Goal: Information Seeking & Learning: Learn about a topic

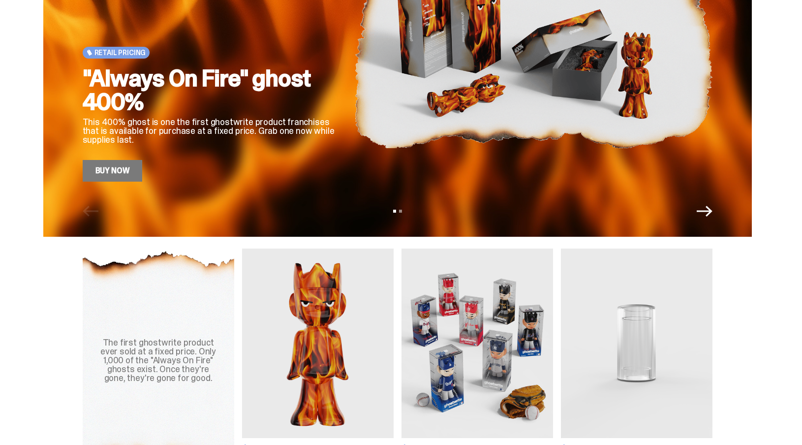
scroll to position [219, 0]
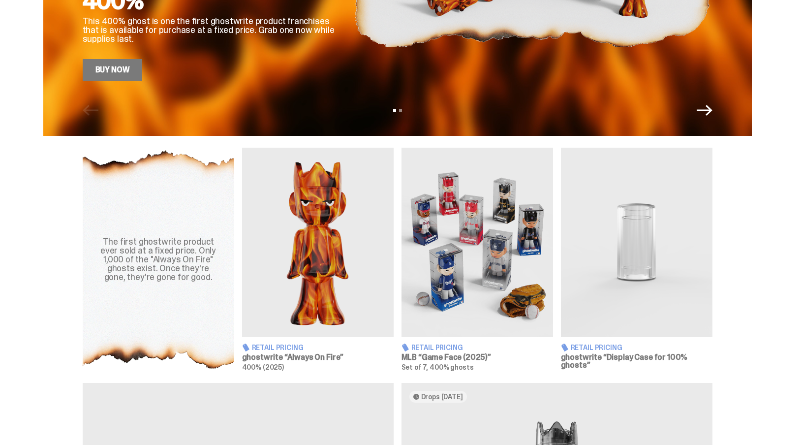
click at [299, 244] on img at bounding box center [318, 242] width 152 height 189
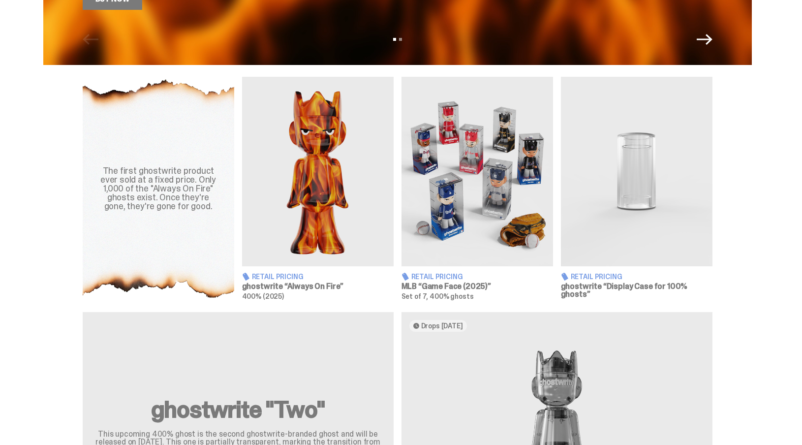
scroll to position [307, 0]
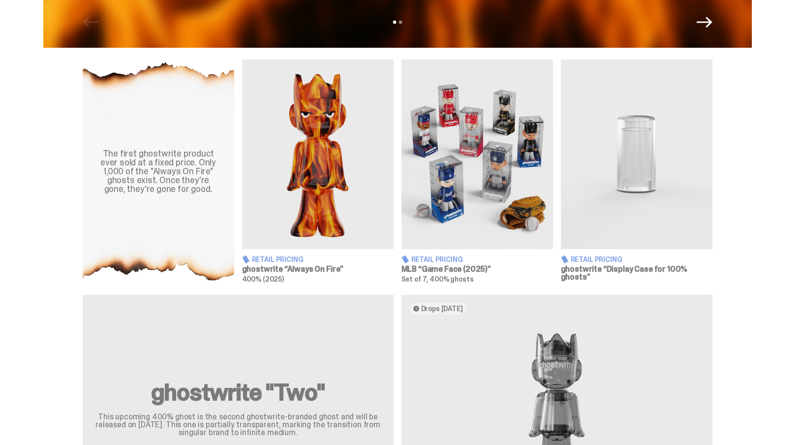
click at [622, 199] on img at bounding box center [637, 154] width 152 height 189
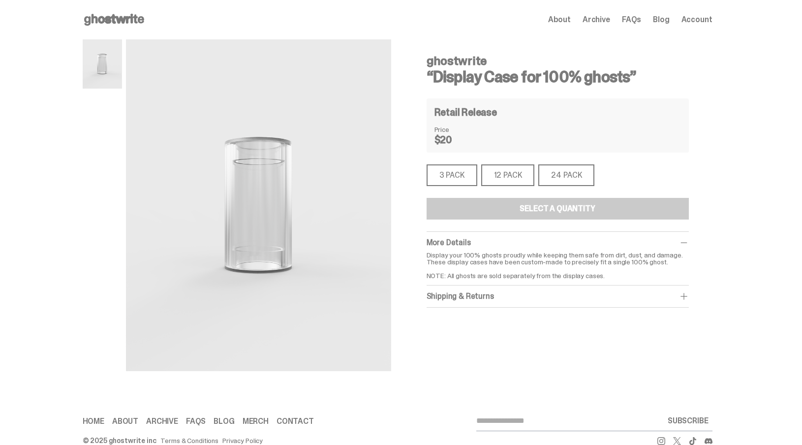
click at [441, 167] on div "3 PACK" at bounding box center [452, 175] width 51 height 22
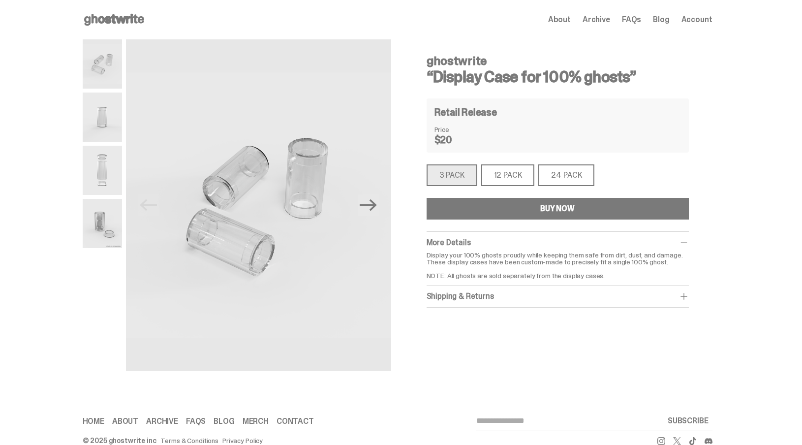
click at [502, 173] on div "12 PACK" at bounding box center [508, 175] width 54 height 22
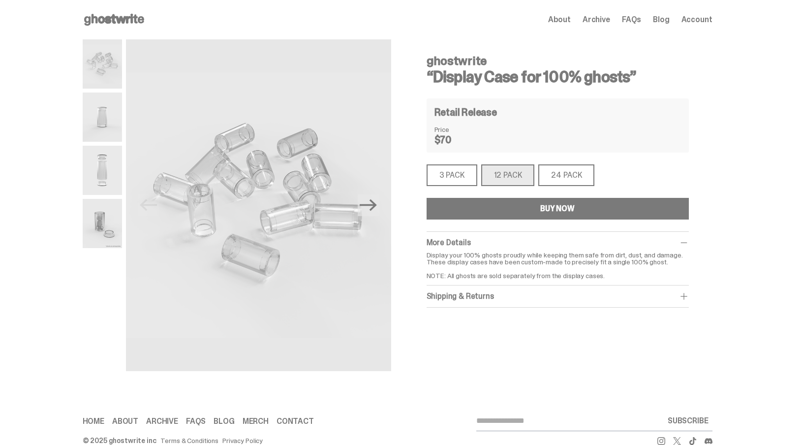
click at [559, 174] on div "24 PACK" at bounding box center [566, 175] width 56 height 22
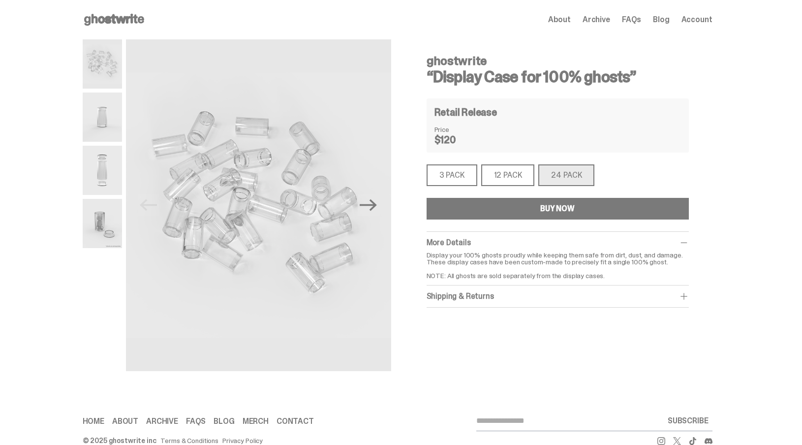
scroll to position [307, 0]
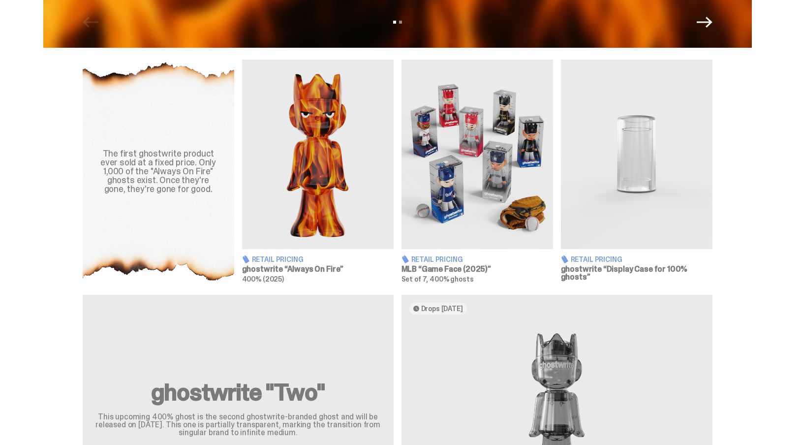
click at [456, 179] on img at bounding box center [478, 154] width 152 height 189
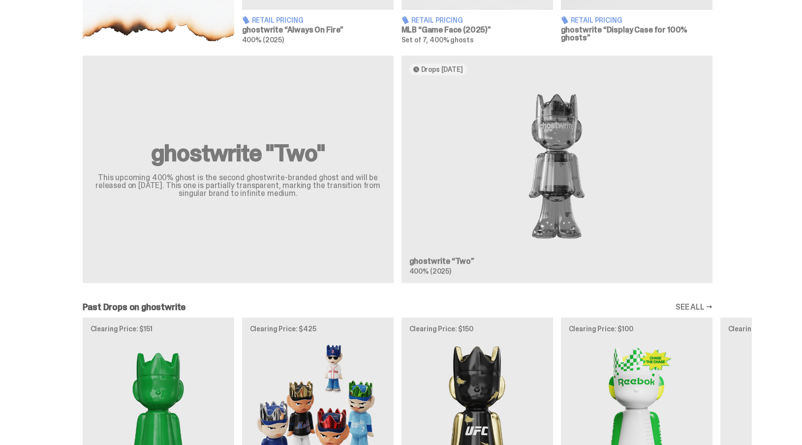
scroll to position [544, 0]
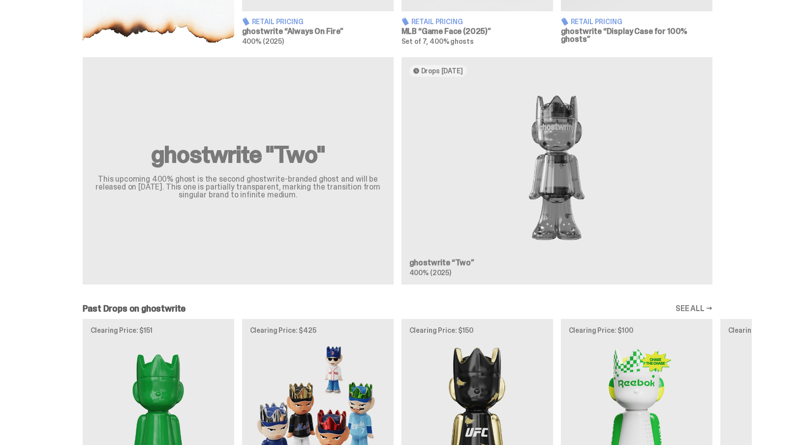
click at [544, 197] on div "ghostwrite "Two" This upcoming 400% ghost is the second ghostwrite-branded ghos…" at bounding box center [397, 174] width 709 height 235
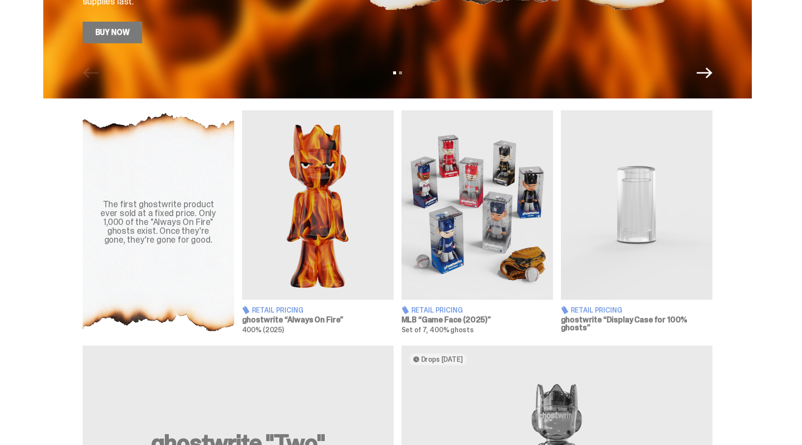
scroll to position [353, 0]
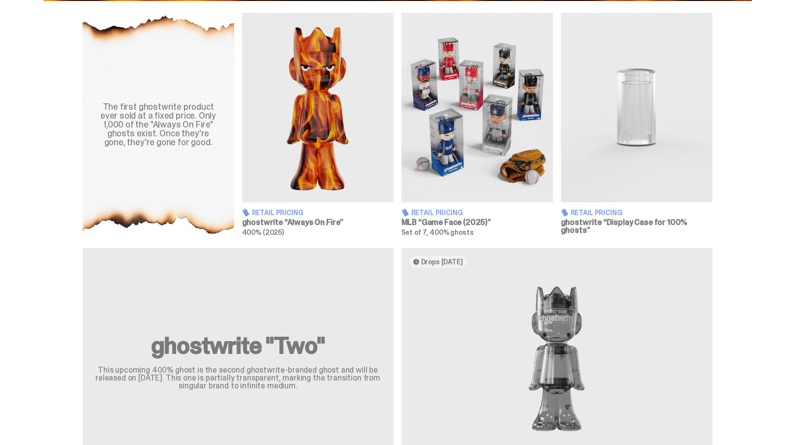
click at [229, 103] on div "The first ghostwrite product ever sold at a fixed price. Only 1,000 of the "Alw…" at bounding box center [159, 124] width 152 height 223
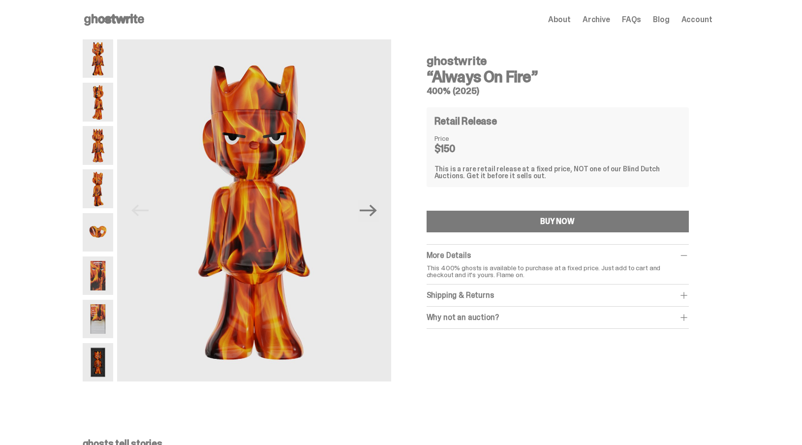
click at [108, 268] on img at bounding box center [98, 275] width 31 height 38
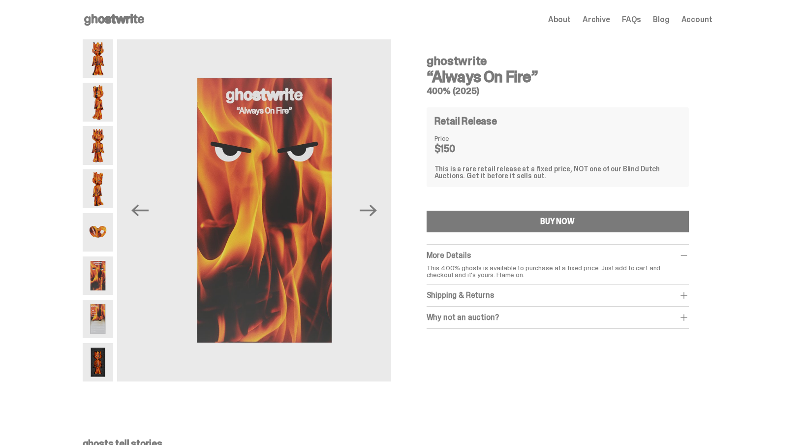
click at [109, 304] on img at bounding box center [98, 319] width 31 height 38
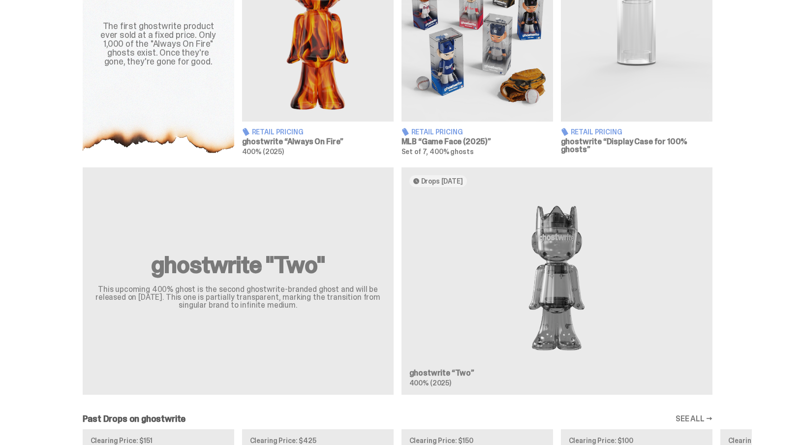
scroll to position [480, 0]
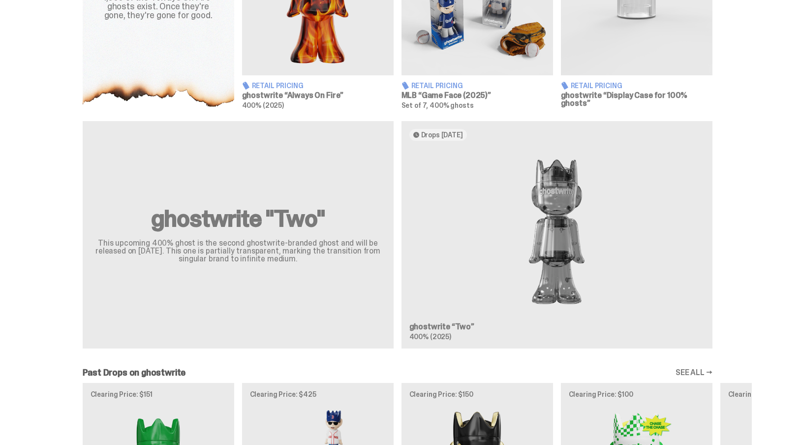
click at [542, 247] on div "ghostwrite "Two" This upcoming 400% ghost is the second ghostwrite-branded ghos…" at bounding box center [397, 238] width 709 height 235
click at [427, 140] on div "ghostwrite "Two" This upcoming 400% ghost is the second ghostwrite-branded ghos…" at bounding box center [397, 238] width 709 height 235
click at [296, 208] on div "ghostwrite "Two" This upcoming 400% ghost is the second ghostwrite-branded ghos…" at bounding box center [397, 238] width 709 height 235
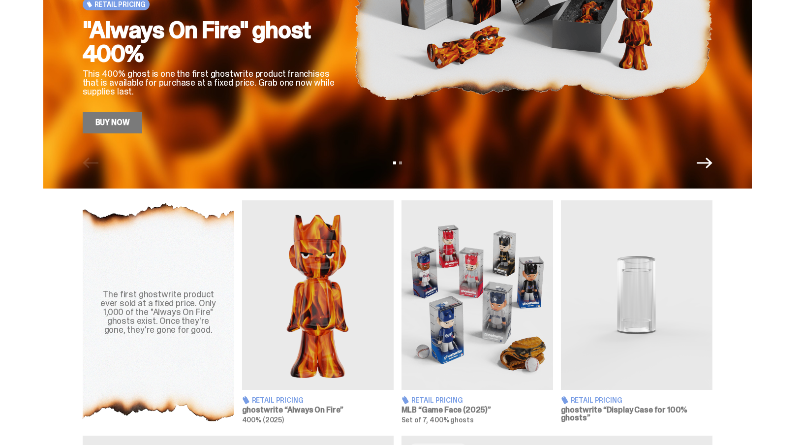
scroll to position [83, 0]
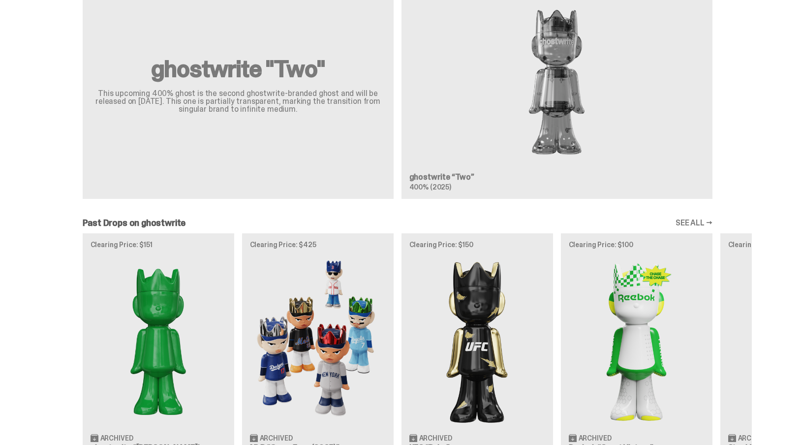
scroll to position [677, 0]
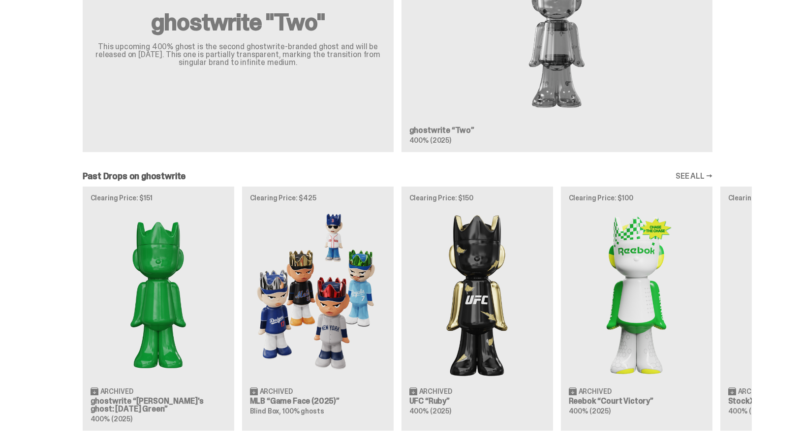
click at [177, 252] on div "Clearing Price: $151 Archived ghostwrite “Schrödinger's ghost: Sunday Green” 40…" at bounding box center [397, 309] width 709 height 244
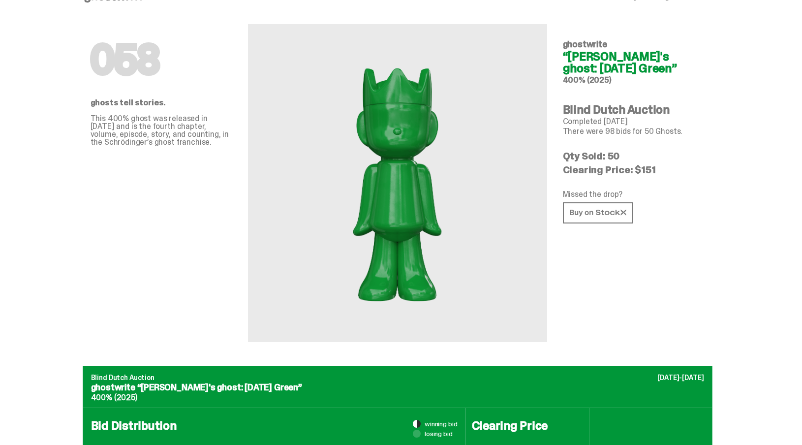
scroll to position [24, 0]
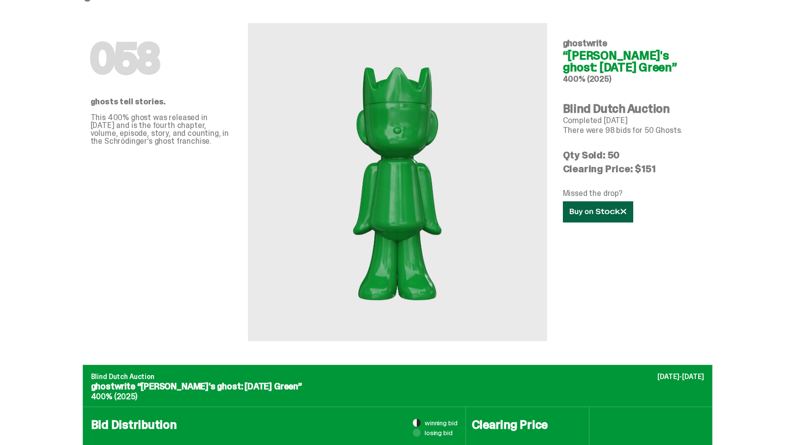
click at [602, 212] on use at bounding box center [598, 211] width 56 height 7
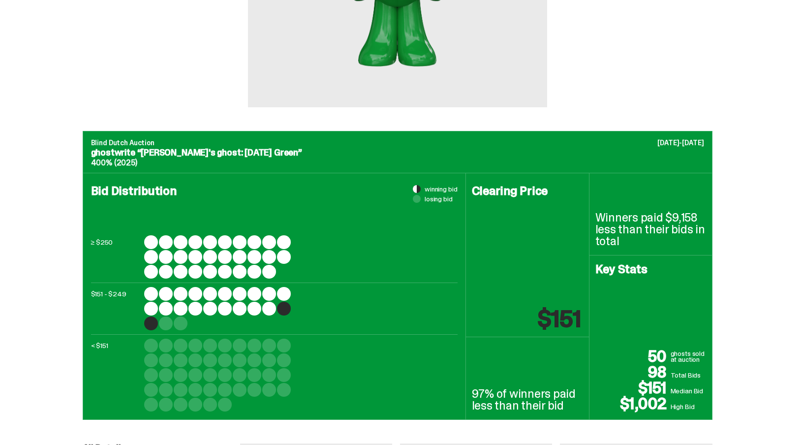
scroll to position [8, 0]
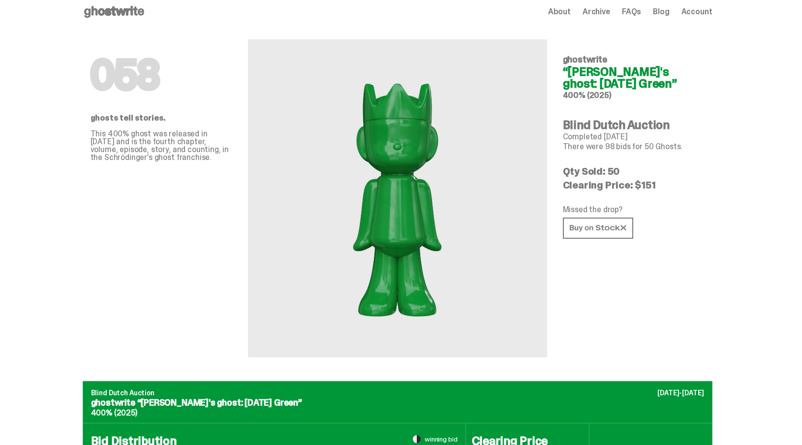
click at [596, 16] on span "Archive" at bounding box center [597, 12] width 28 height 8
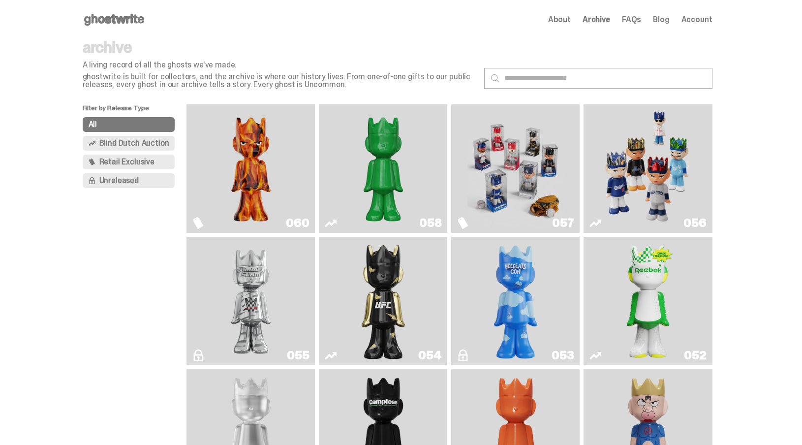
click at [391, 277] on img "Ruby" at bounding box center [383, 301] width 52 height 121
click at [195, 276] on link "055" at bounding box center [250, 301] width 117 height 121
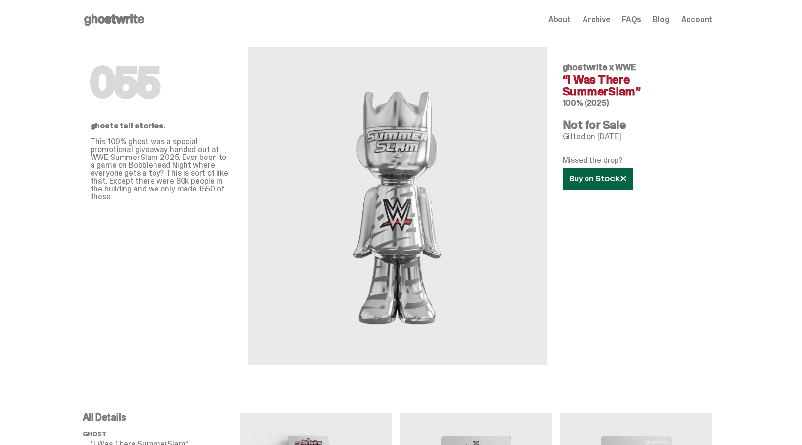
click at [603, 180] on use at bounding box center [598, 178] width 56 height 7
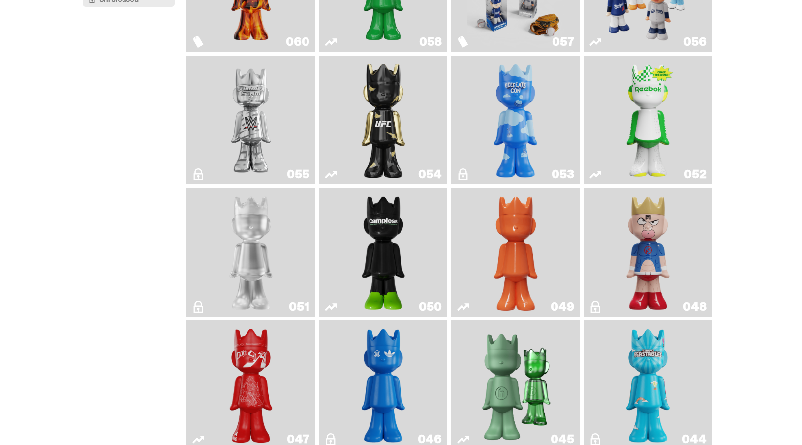
scroll to position [146, 0]
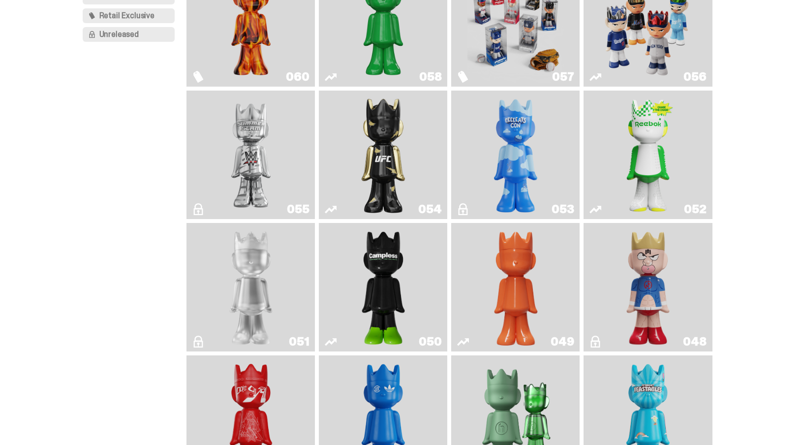
click at [500, 160] on img "ghooooost" at bounding box center [516, 154] width 52 height 121
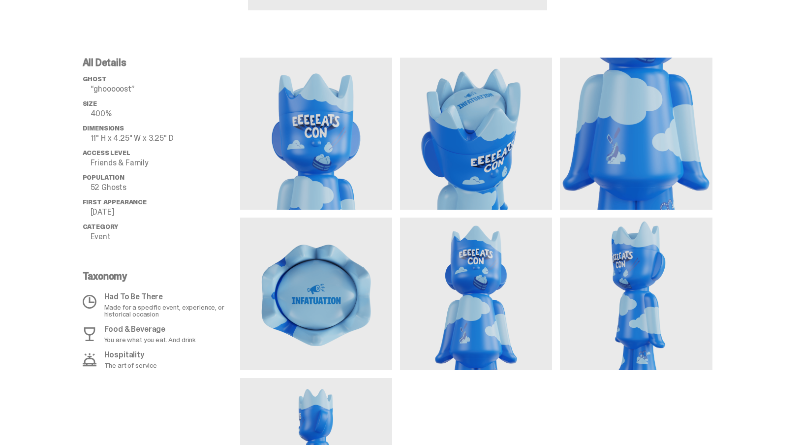
scroll to position [487, 0]
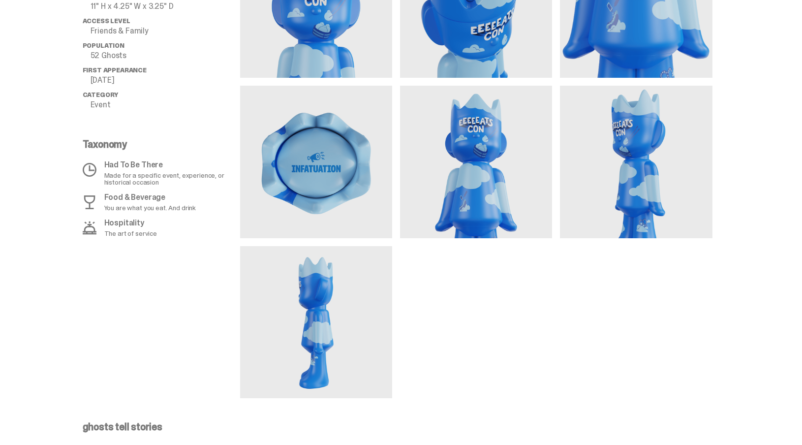
scroll to position [146, 0]
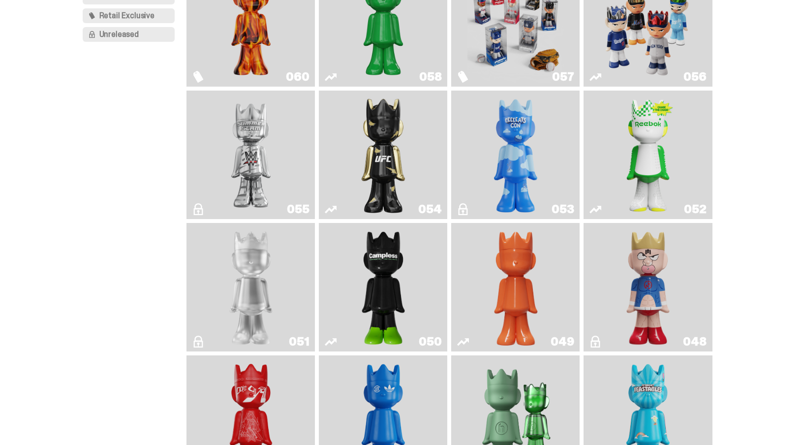
click at [401, 297] on img "Campless" at bounding box center [383, 287] width 52 height 121
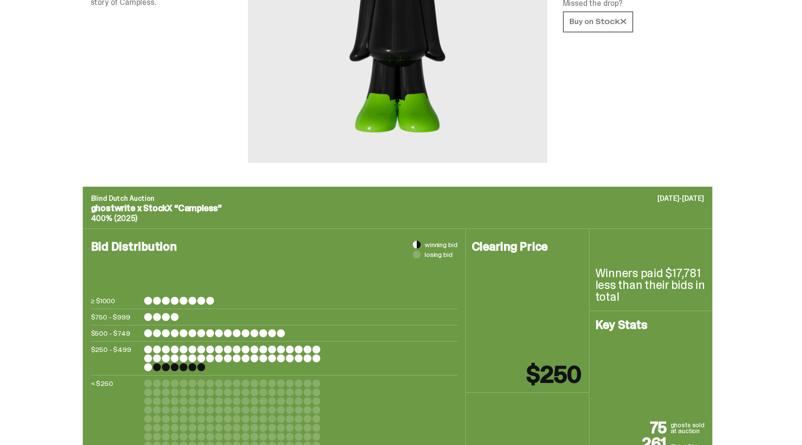
scroll to position [364, 0]
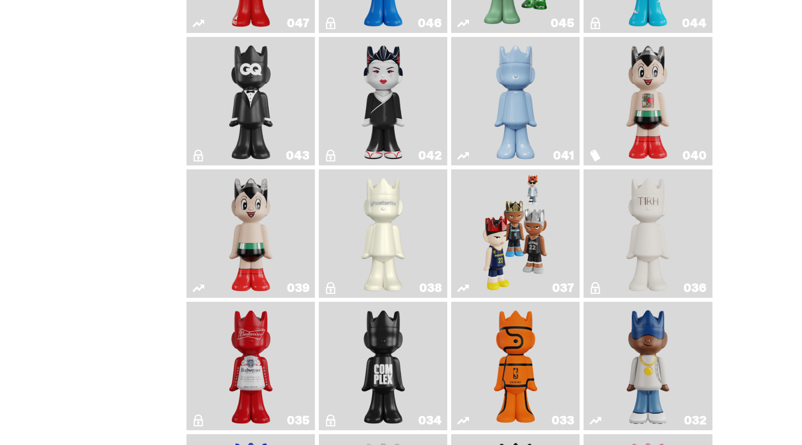
scroll to position [666, 0]
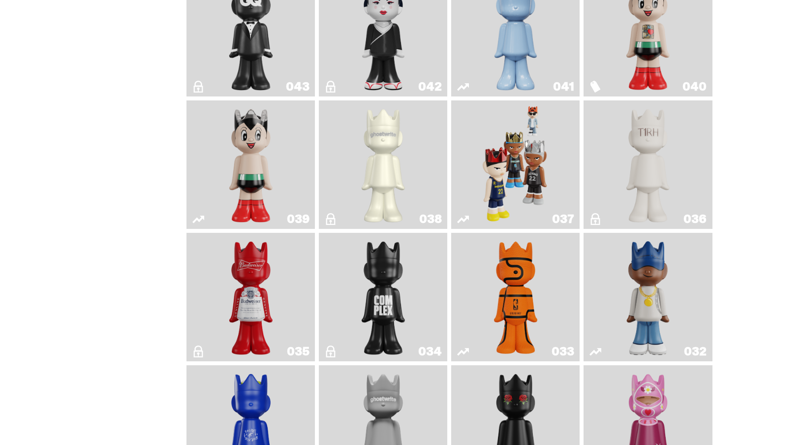
click at [377, 70] on img "Sei Less" at bounding box center [383, 32] width 52 height 121
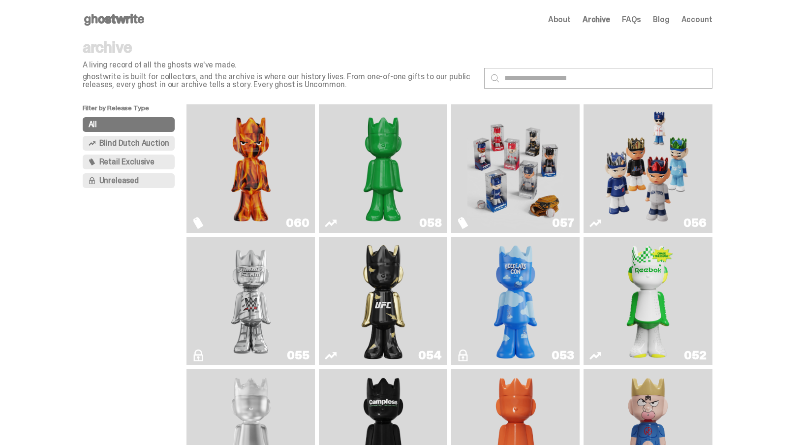
click at [114, 149] on button "Blind Dutch Auction" at bounding box center [129, 143] width 93 height 15
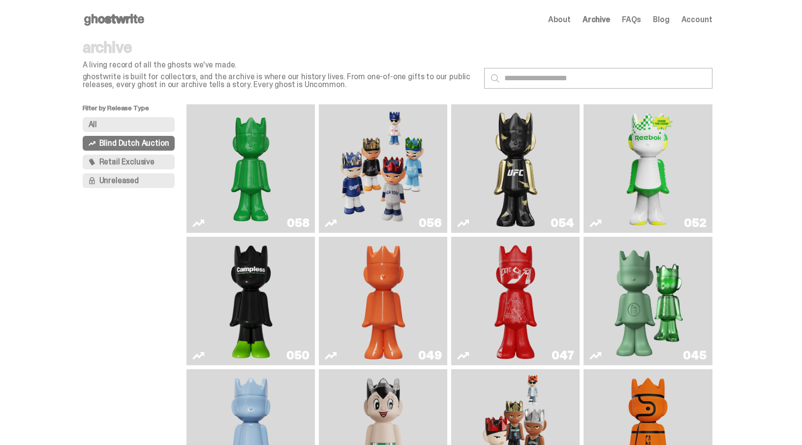
click at [116, 160] on span "Retail Exclusive" at bounding box center [126, 162] width 55 height 8
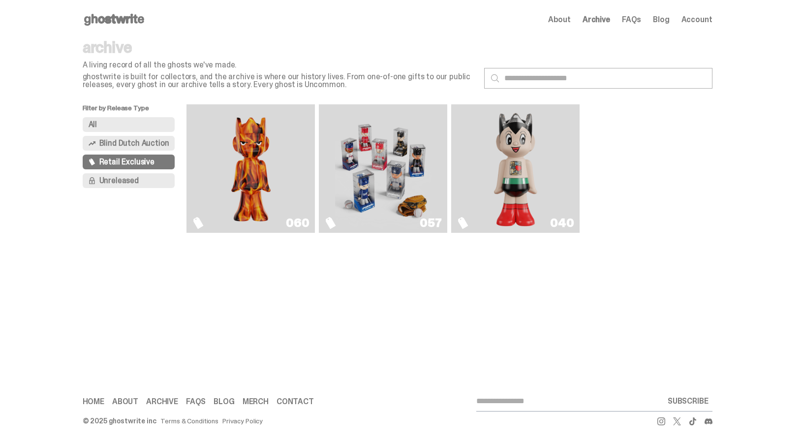
click at [416, 178] on img "Game Face (2025)" at bounding box center [383, 168] width 96 height 121
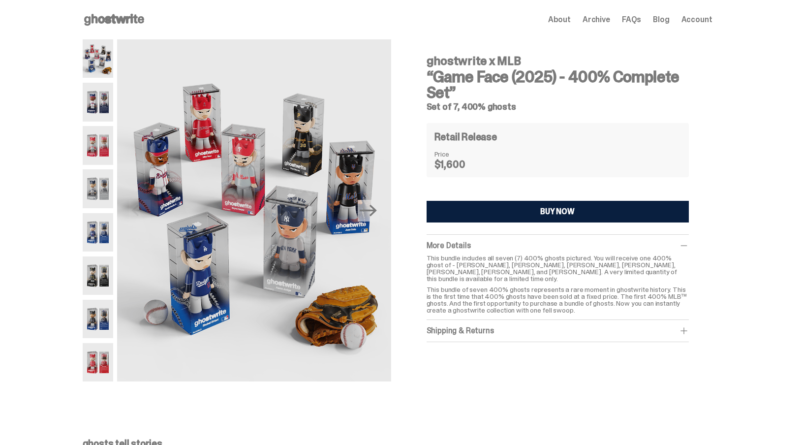
click at [103, 191] on img at bounding box center [98, 188] width 31 height 38
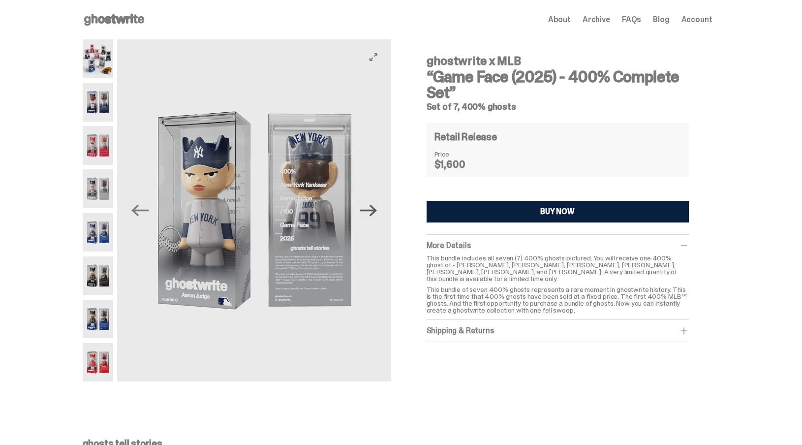
click at [372, 214] on icon "Next" at bounding box center [368, 210] width 17 height 17
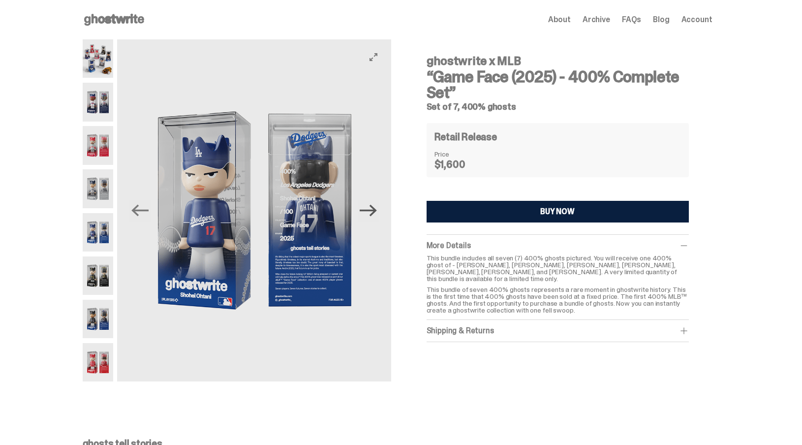
click at [375, 213] on icon "Next" at bounding box center [368, 210] width 17 height 17
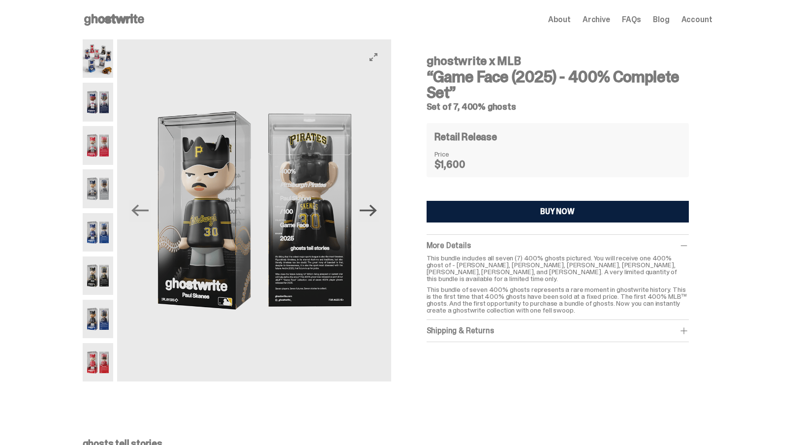
click at [375, 213] on icon "Next" at bounding box center [368, 210] width 17 height 17
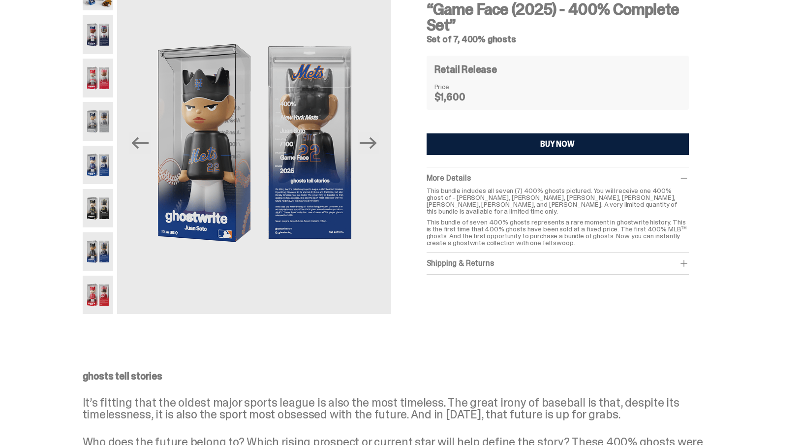
scroll to position [89, 0]
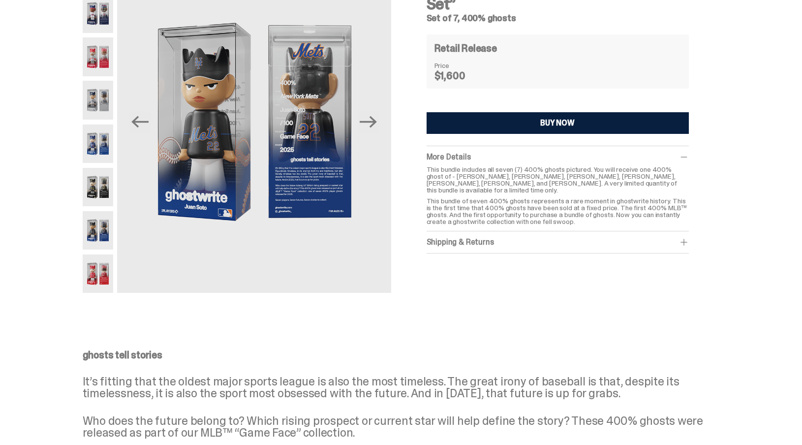
click at [456, 237] on div "Shipping & Returns" at bounding box center [558, 242] width 262 height 10
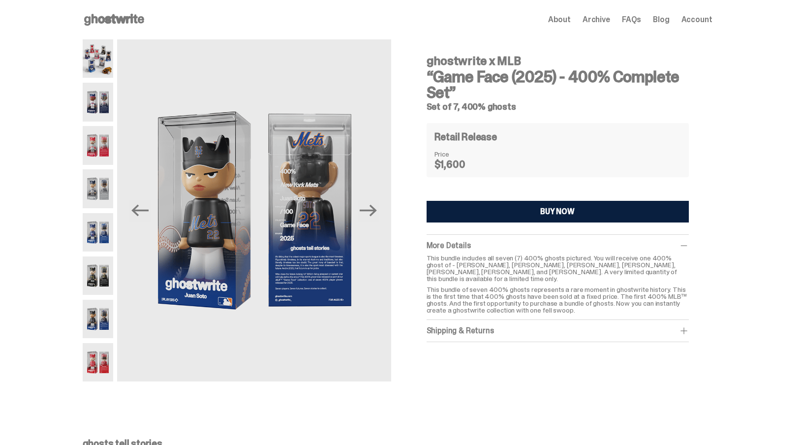
click at [565, 16] on span "About" at bounding box center [559, 20] width 23 height 8
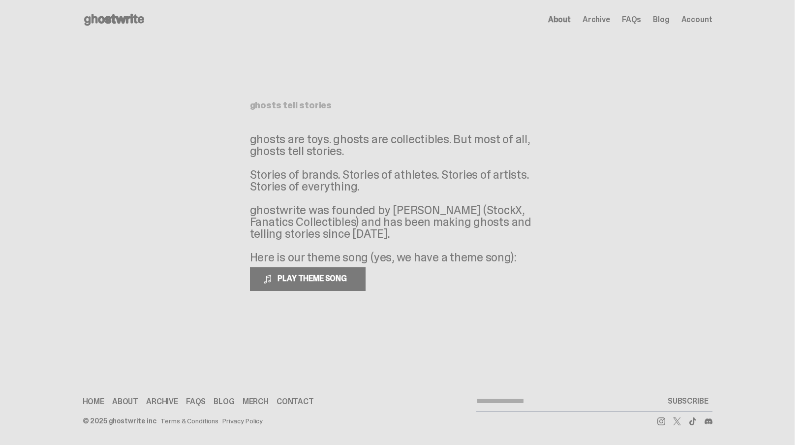
click at [609, 18] on span "Archive" at bounding box center [597, 20] width 28 height 8
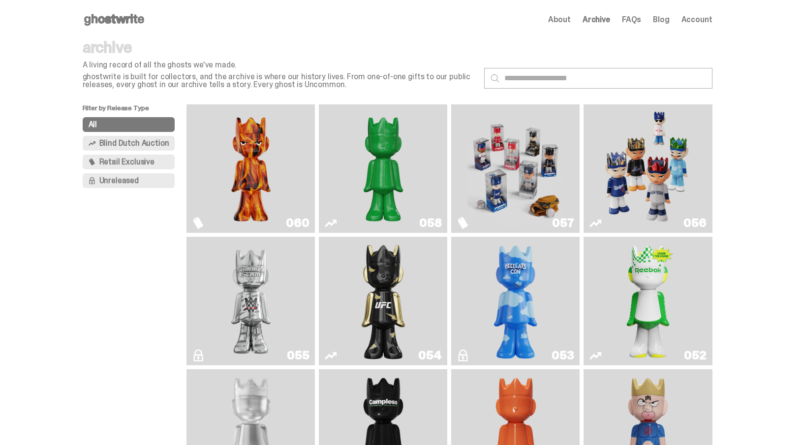
click at [260, 127] on img "Always On Fire" at bounding box center [251, 168] width 96 height 121
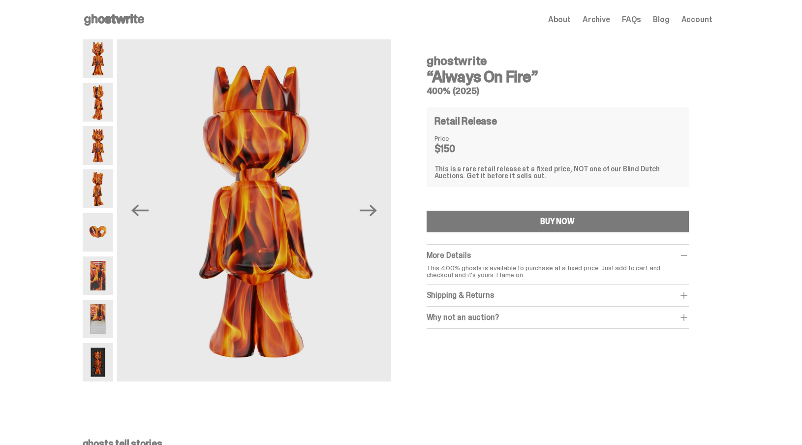
click at [377, 215] on icon "Next" at bounding box center [368, 210] width 17 height 17
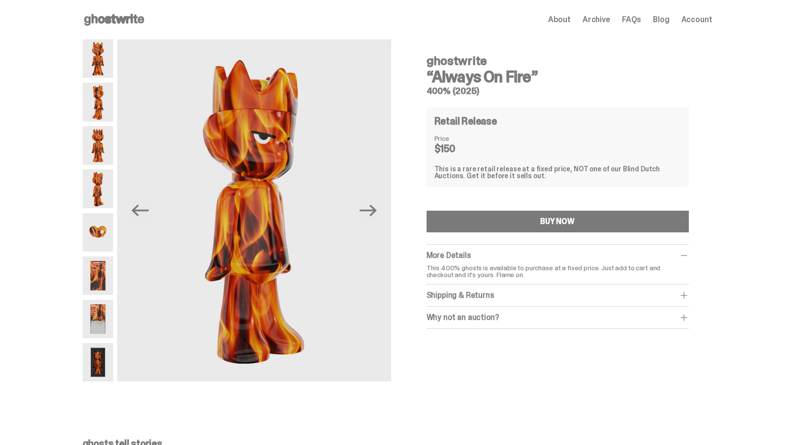
click at [467, 294] on div "Shipping & Returns" at bounding box center [558, 295] width 262 height 10
click at [370, 213] on icon "Next" at bounding box center [368, 210] width 17 height 17
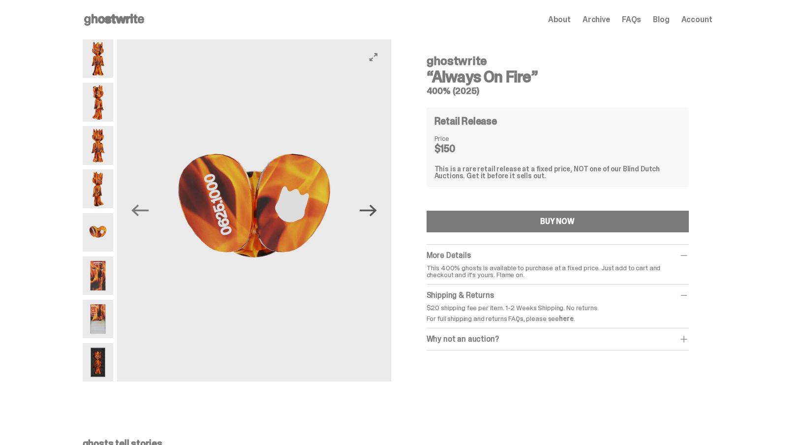
click at [370, 213] on icon "Next" at bounding box center [368, 210] width 17 height 17
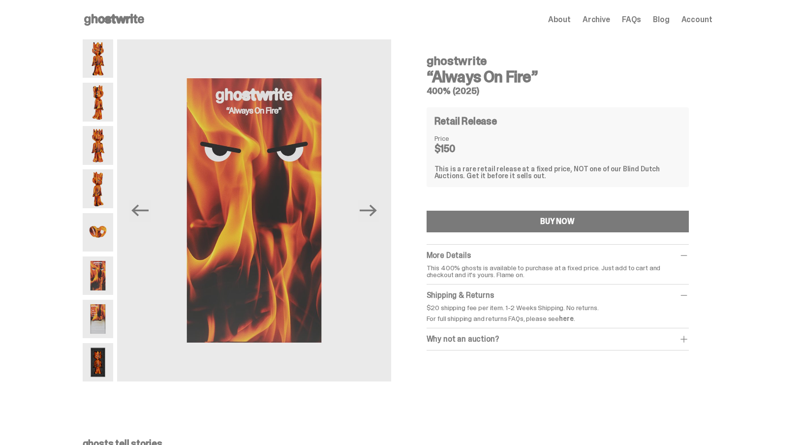
click at [478, 340] on div "Why not an auction?" at bounding box center [558, 339] width 262 height 10
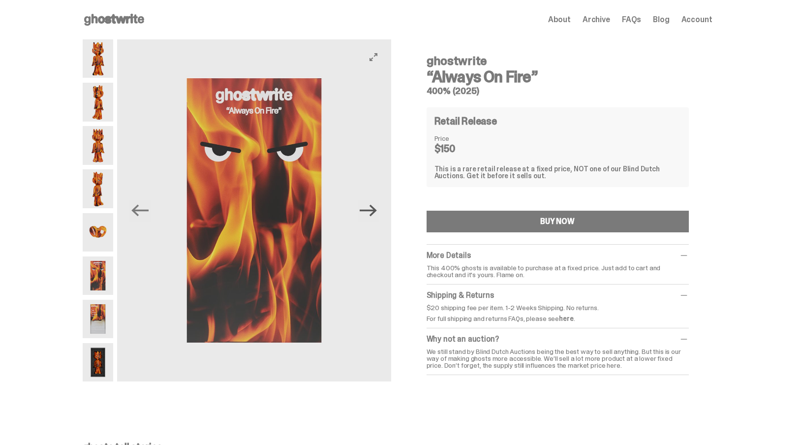
click at [376, 214] on icon "Next" at bounding box center [368, 211] width 17 height 12
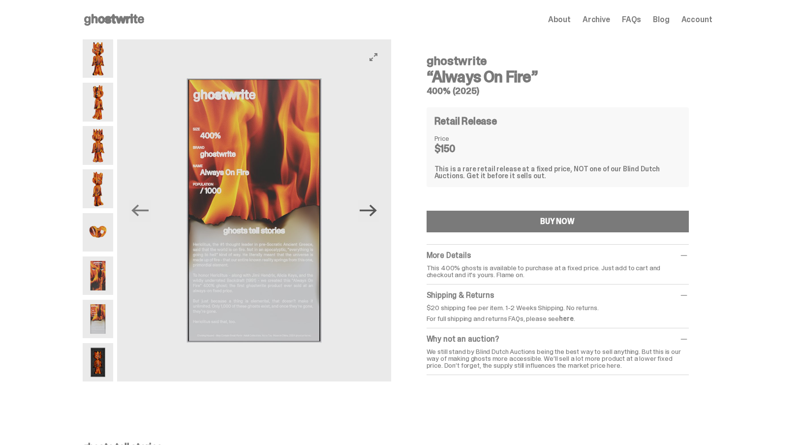
click at [376, 214] on icon "Next" at bounding box center [368, 211] width 17 height 12
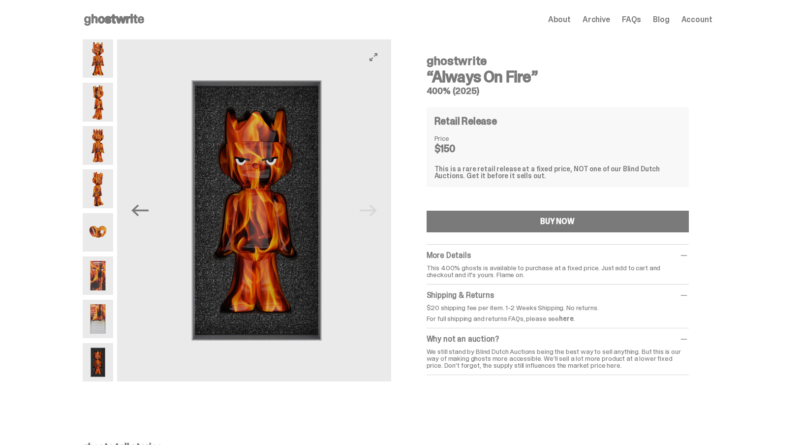
click at [376, 214] on img at bounding box center [257, 210] width 274 height 342
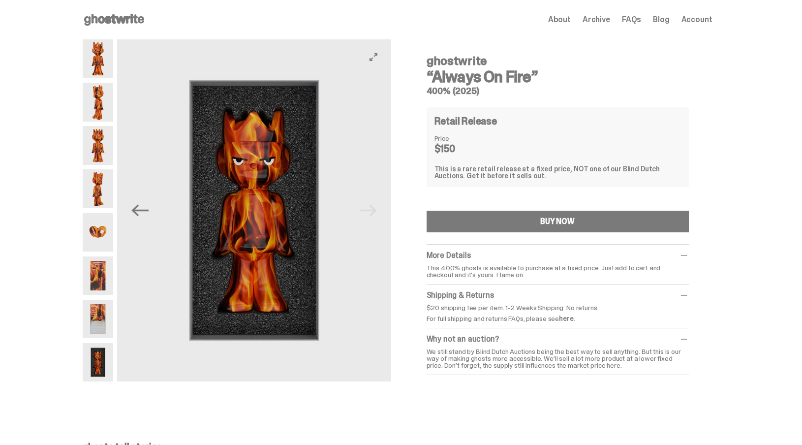
click at [376, 214] on img at bounding box center [254, 210] width 274 height 342
click at [375, 203] on img at bounding box center [254, 210] width 274 height 342
click at [376, 208] on img at bounding box center [254, 210] width 274 height 342
click at [108, 275] on img at bounding box center [98, 275] width 31 height 38
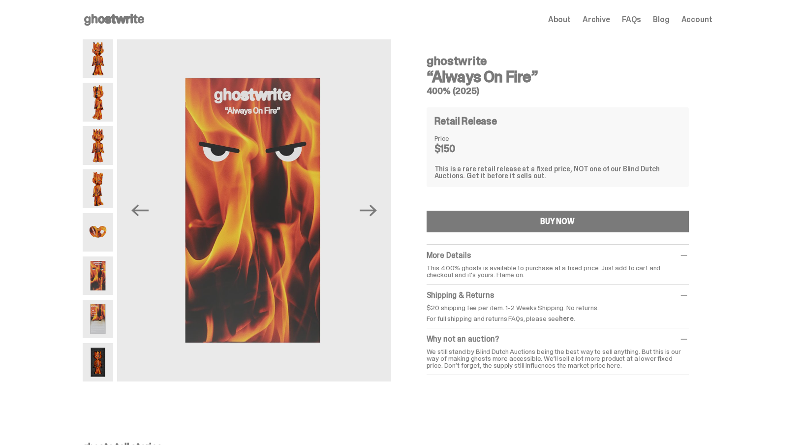
click at [110, 309] on img at bounding box center [98, 319] width 31 height 38
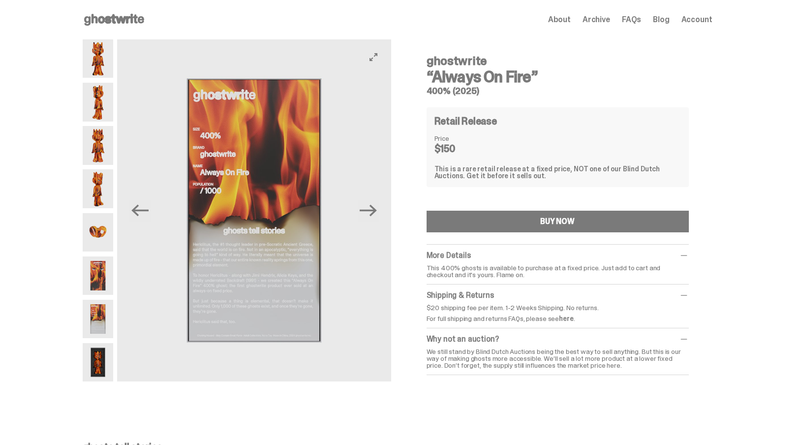
click at [252, 265] on img at bounding box center [254, 210] width 274 height 342
click at [126, 23] on use at bounding box center [114, 20] width 60 height 12
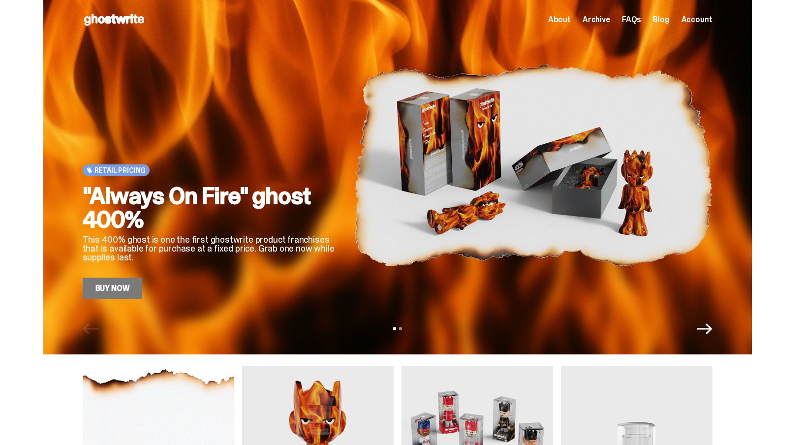
click at [708, 335] on icon "Next" at bounding box center [705, 329] width 16 height 16
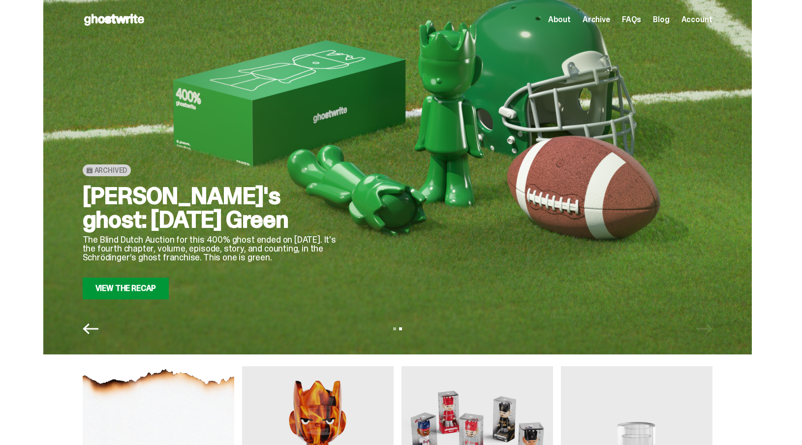
click at [149, 292] on link "View the Recap" at bounding box center [126, 289] width 87 height 22
